Goal: Check status: Check status

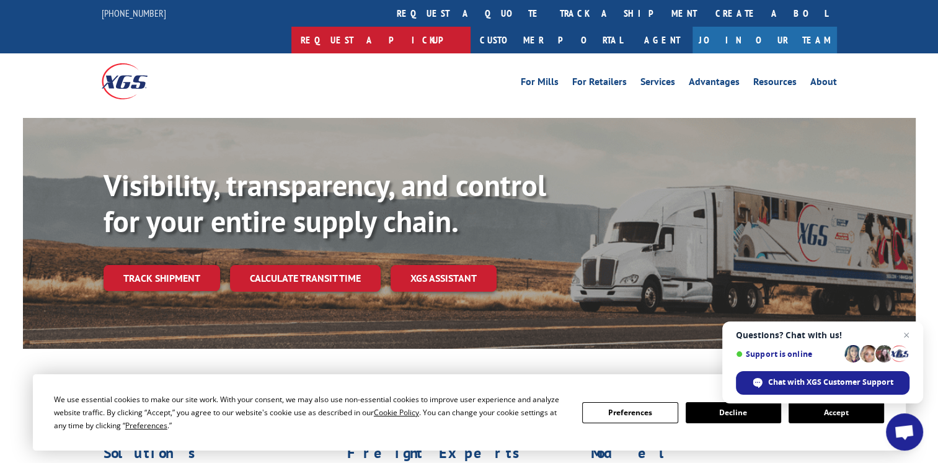
click at [471, 27] on link "Request a pickup" at bounding box center [380, 40] width 179 height 27
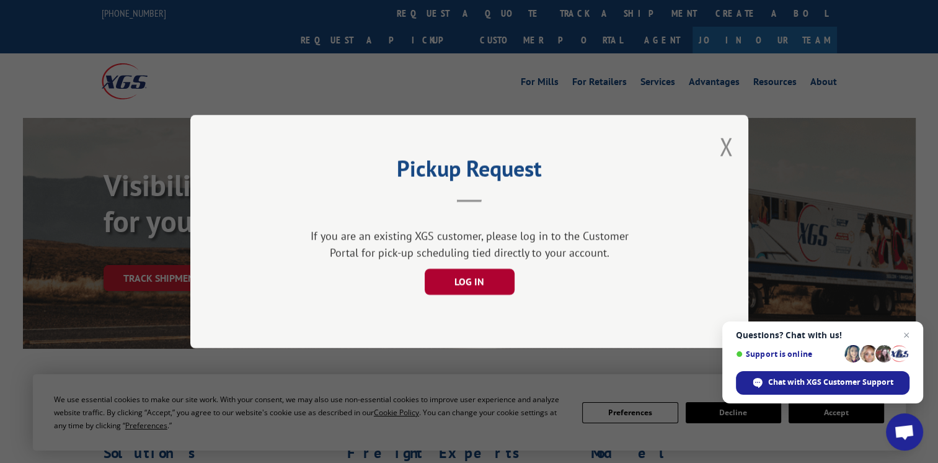
click at [478, 279] on button "LOG IN" at bounding box center [469, 282] width 90 height 26
click at [461, 277] on button "LOG IN" at bounding box center [469, 282] width 90 height 26
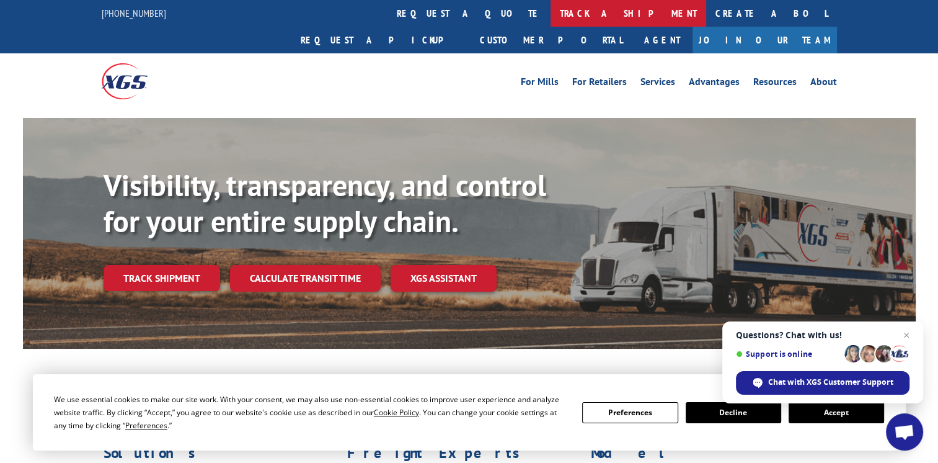
click at [551, 9] on link "track a shipment" at bounding box center [629, 13] width 156 height 27
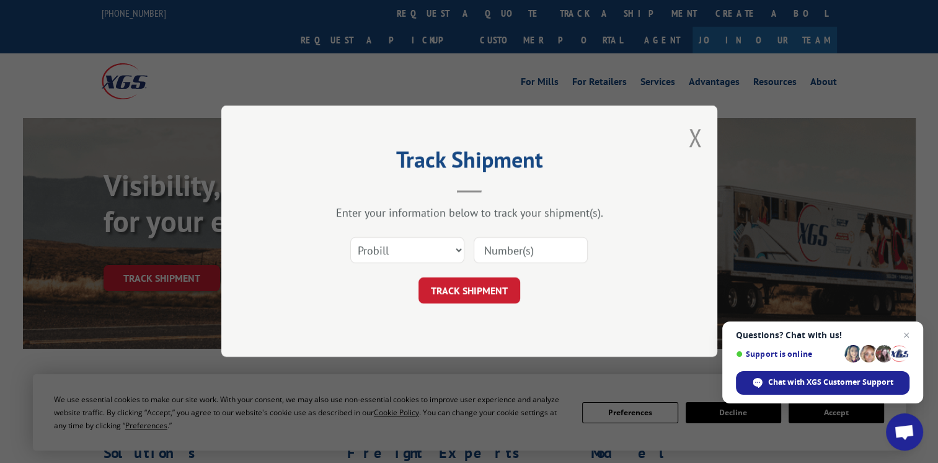
click at [518, 247] on input at bounding box center [531, 251] width 114 height 26
type input "17553501"
click at [461, 290] on button "TRACK SHIPMENT" at bounding box center [470, 291] width 102 height 26
click at [461, 290] on div "Track Shipment Enter your information below to track your shipment(s). Select c…" at bounding box center [469, 230] width 496 height 251
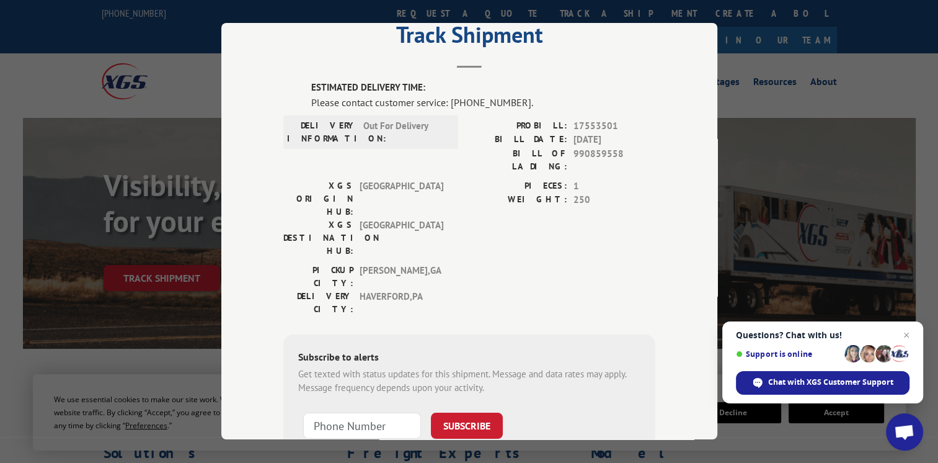
scroll to position [62, 0]
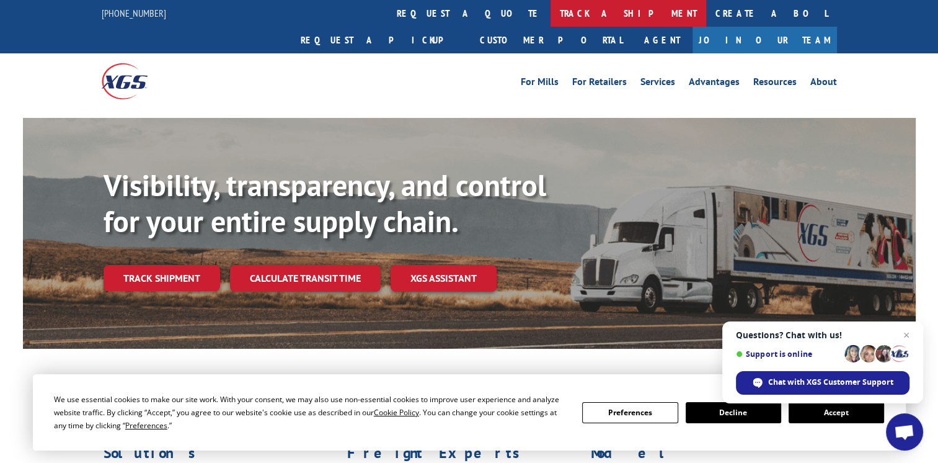
click at [551, 11] on link "track a shipment" at bounding box center [629, 13] width 156 height 27
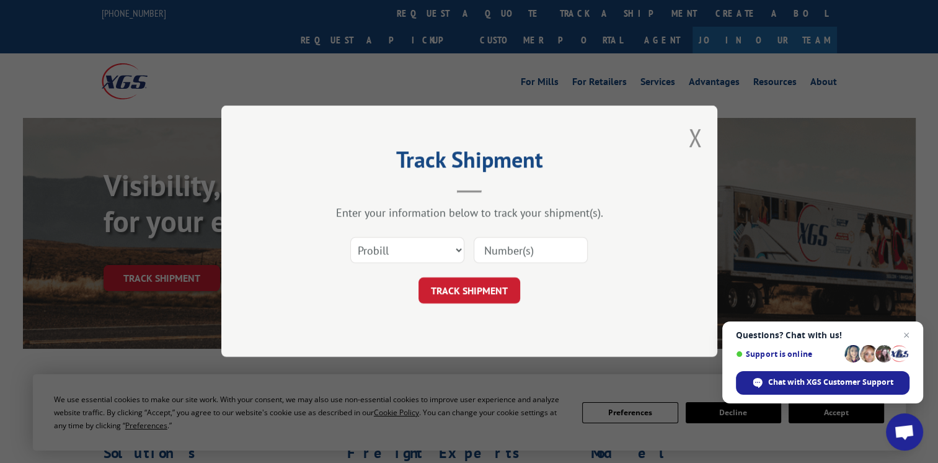
click at [526, 253] on input at bounding box center [531, 251] width 114 height 26
type input "17553501"
click at [466, 291] on button "TRACK SHIPMENT" at bounding box center [470, 291] width 102 height 26
click at [466, 291] on div "Track Shipment Enter your information below to track your shipment(s). Select c…" at bounding box center [469, 230] width 496 height 251
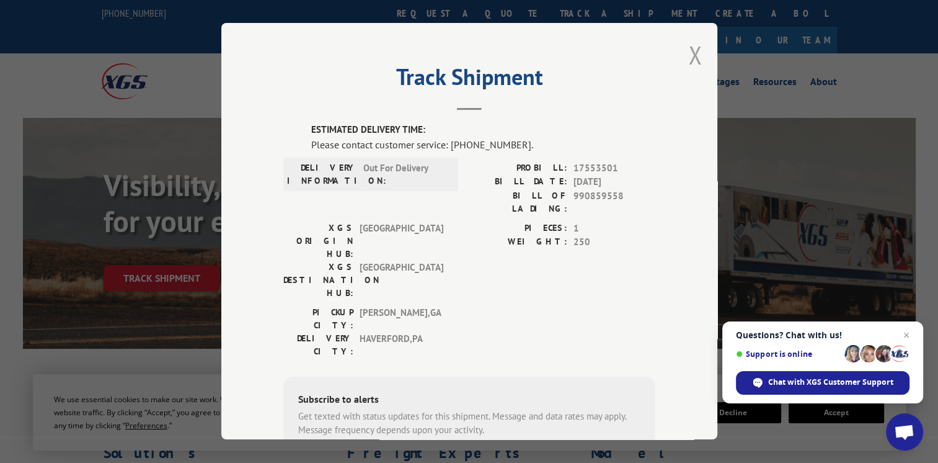
click at [688, 51] on button "Close modal" at bounding box center [695, 54] width 14 height 33
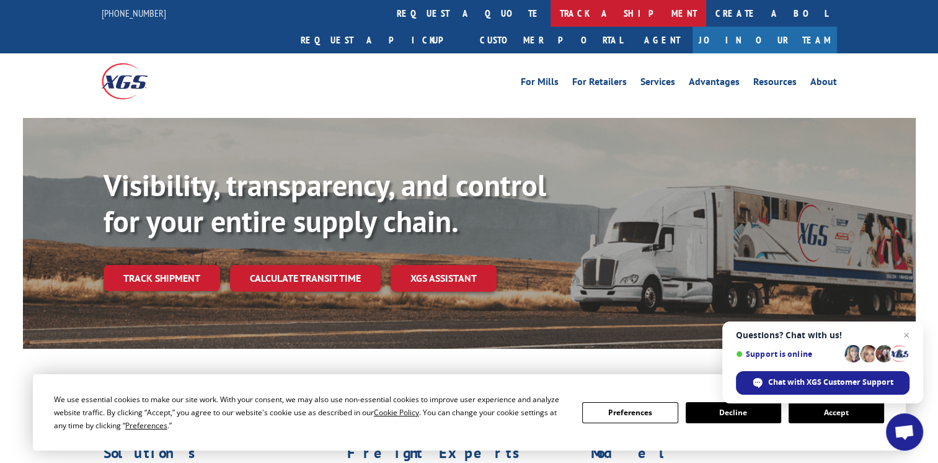
click at [551, 10] on link "track a shipment" at bounding box center [629, 13] width 156 height 27
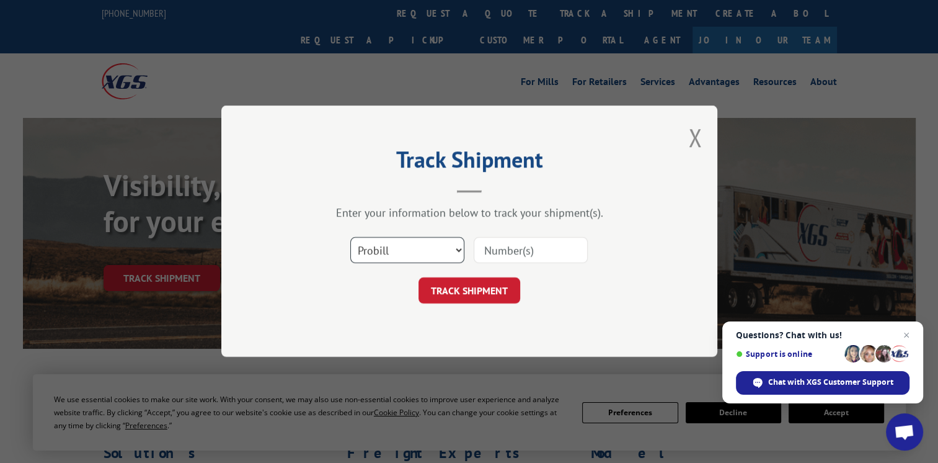
click at [459, 248] on select "Select category... Probill BOL PO" at bounding box center [407, 251] width 114 height 26
click at [456, 249] on select "Select category... Probill BOL PO" at bounding box center [407, 251] width 114 height 26
click at [458, 250] on select "Select category... Probill BOL PO" at bounding box center [407, 251] width 114 height 26
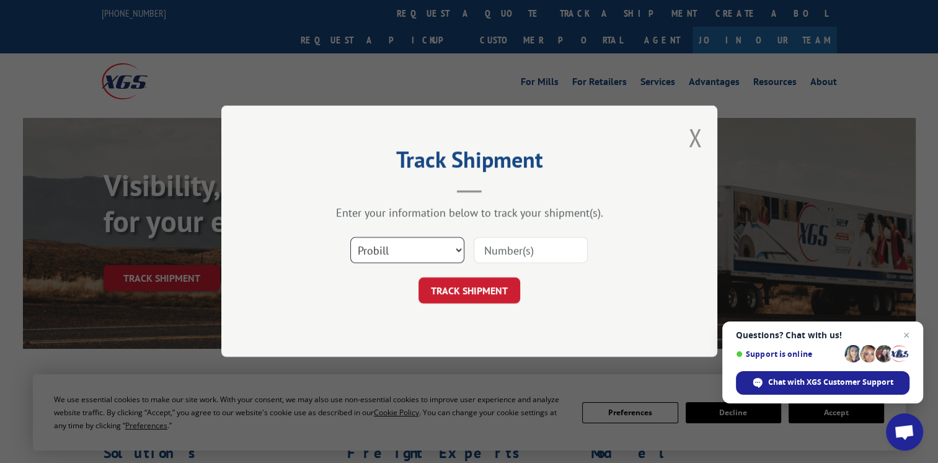
select select "bol"
click at [350, 238] on select "Select category... Probill BOL PO" at bounding box center [407, 251] width 114 height 26
click at [489, 256] on input at bounding box center [531, 251] width 114 height 26
type input "990859558"
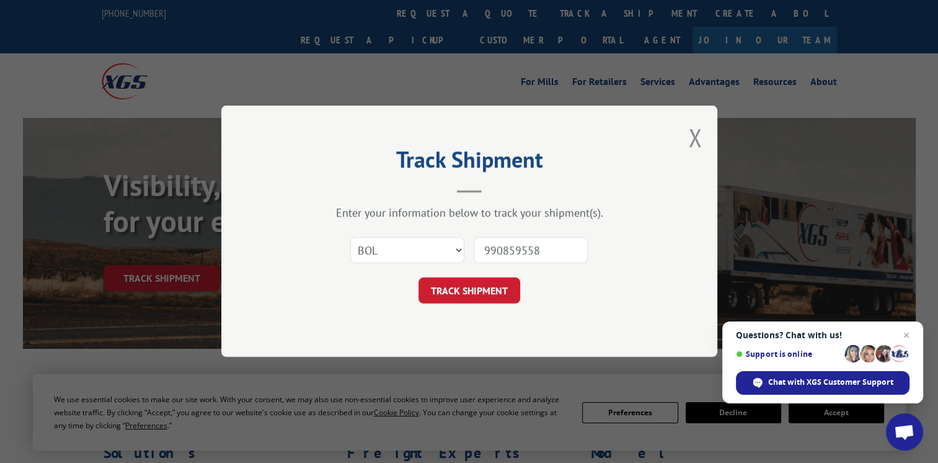
click button "TRACK SHIPMENT" at bounding box center [470, 291] width 102 height 26
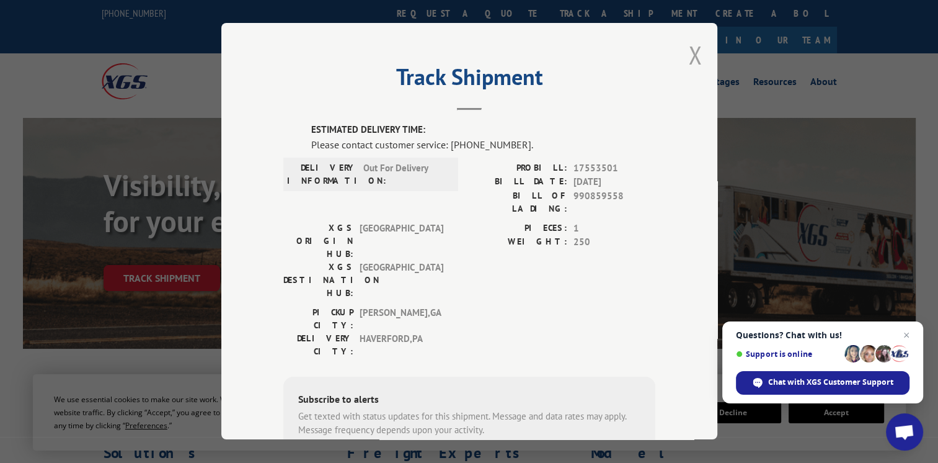
click at [688, 53] on button "Close modal" at bounding box center [695, 54] width 14 height 33
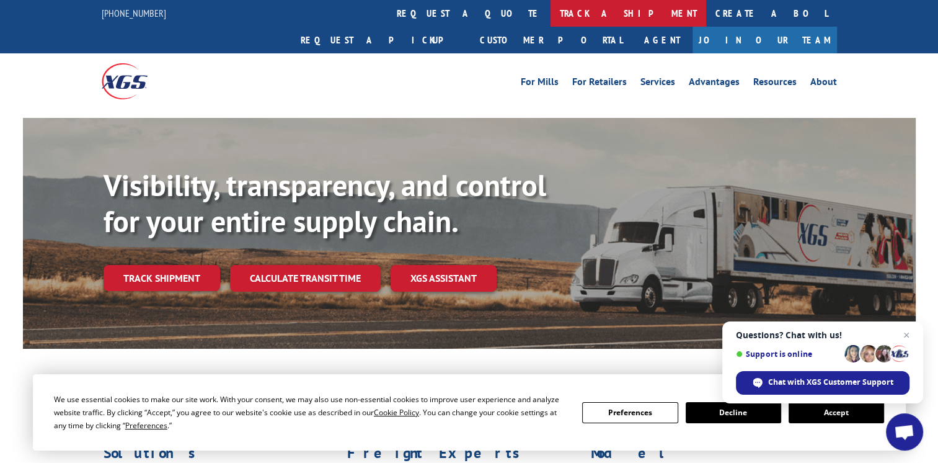
click at [551, 13] on link "track a shipment" at bounding box center [629, 13] width 156 height 27
click at [0, 0] on div "Track Shipment ESTIMATED DELIVERY TIME: Please contact customer service: (844) …" at bounding box center [0, 0] width 0 height 0
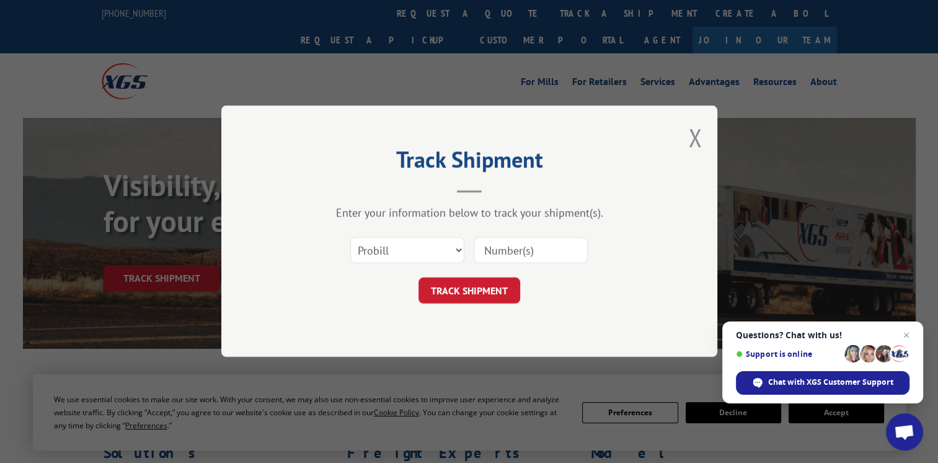
click at [538, 249] on input at bounding box center [531, 251] width 114 height 26
type input "17553501"
click at [455, 287] on button "TRACK SHIPMENT" at bounding box center [470, 291] width 102 height 26
